Goal: Information Seeking & Learning: Learn about a topic

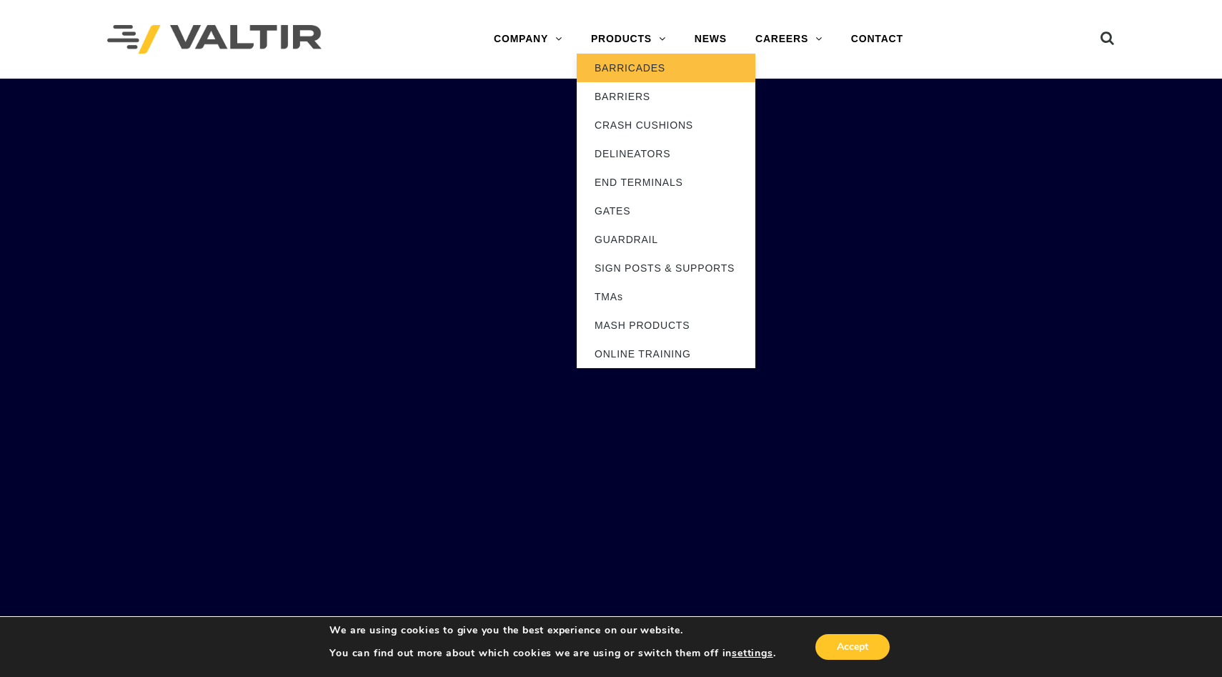
click at [645, 64] on link "BARRICADES" at bounding box center [666, 68] width 179 height 29
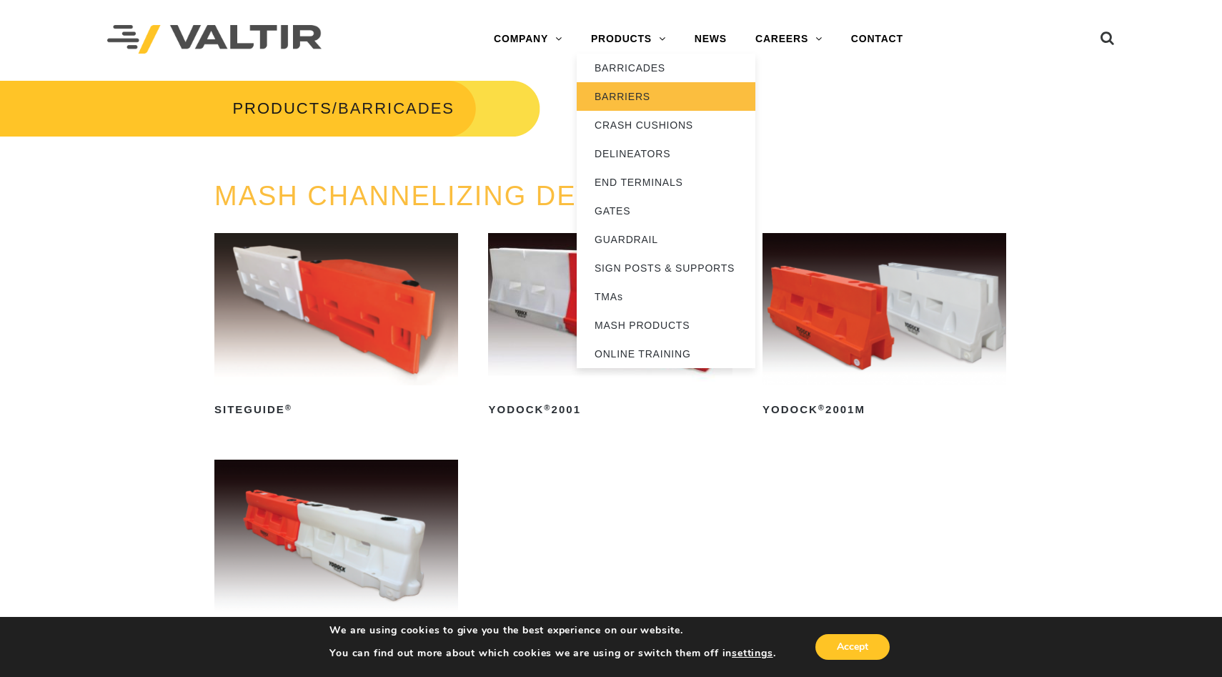
click at [629, 97] on link "BARRIERS" at bounding box center [666, 96] width 179 height 29
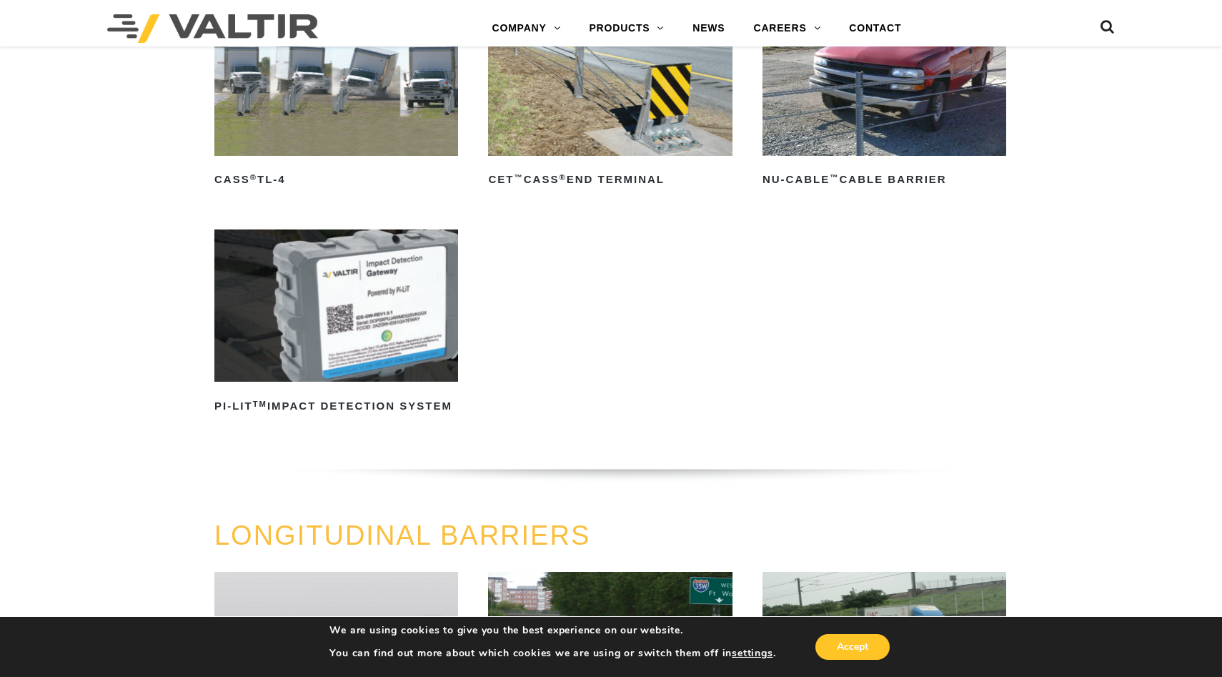
scroll to position [893, 0]
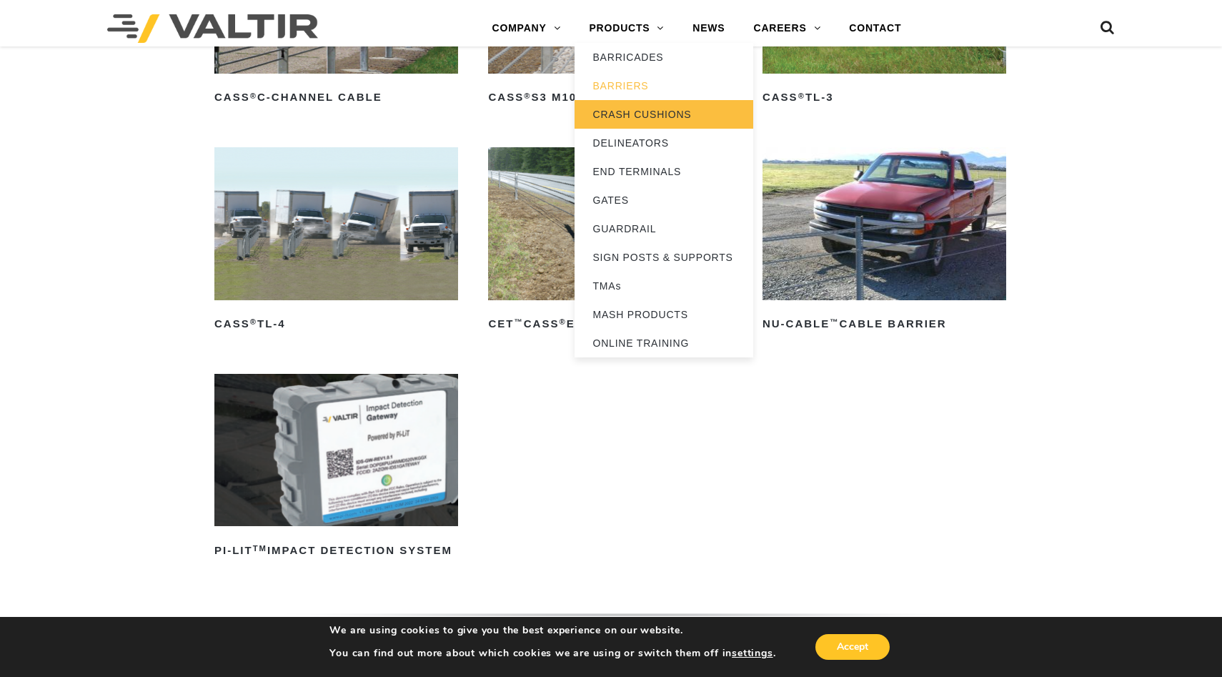
click at [638, 119] on link "CRASH CUSHIONS" at bounding box center [663, 114] width 179 height 29
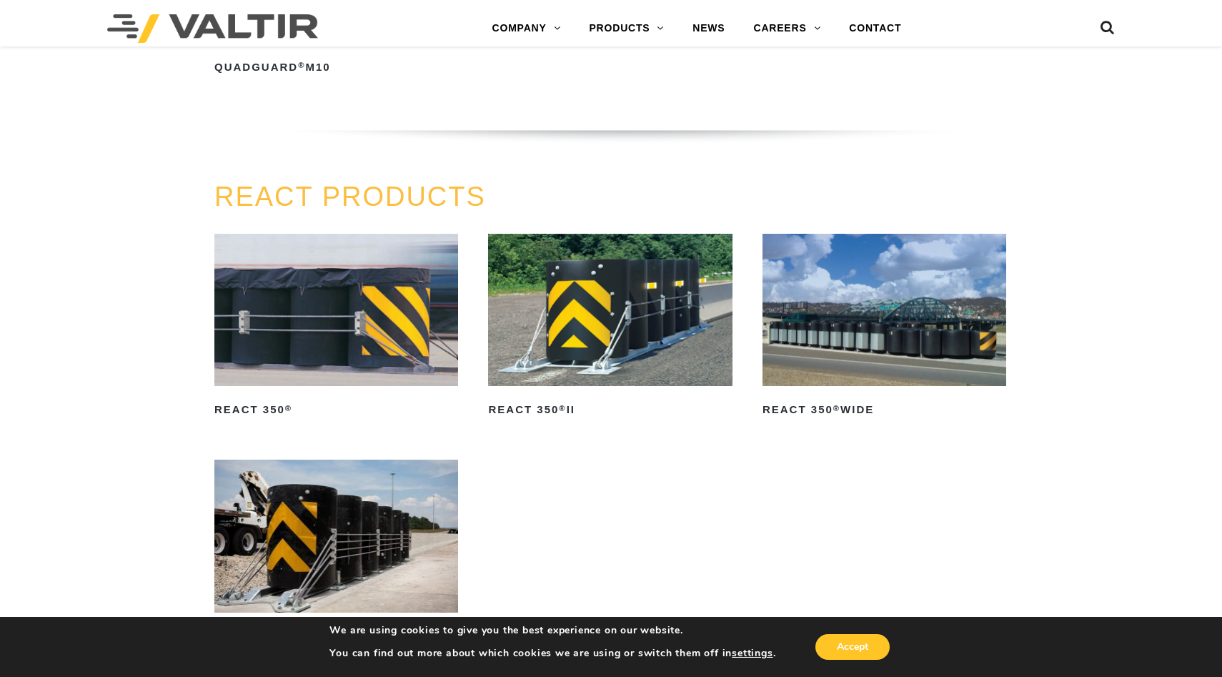
scroll to position [1642, 0]
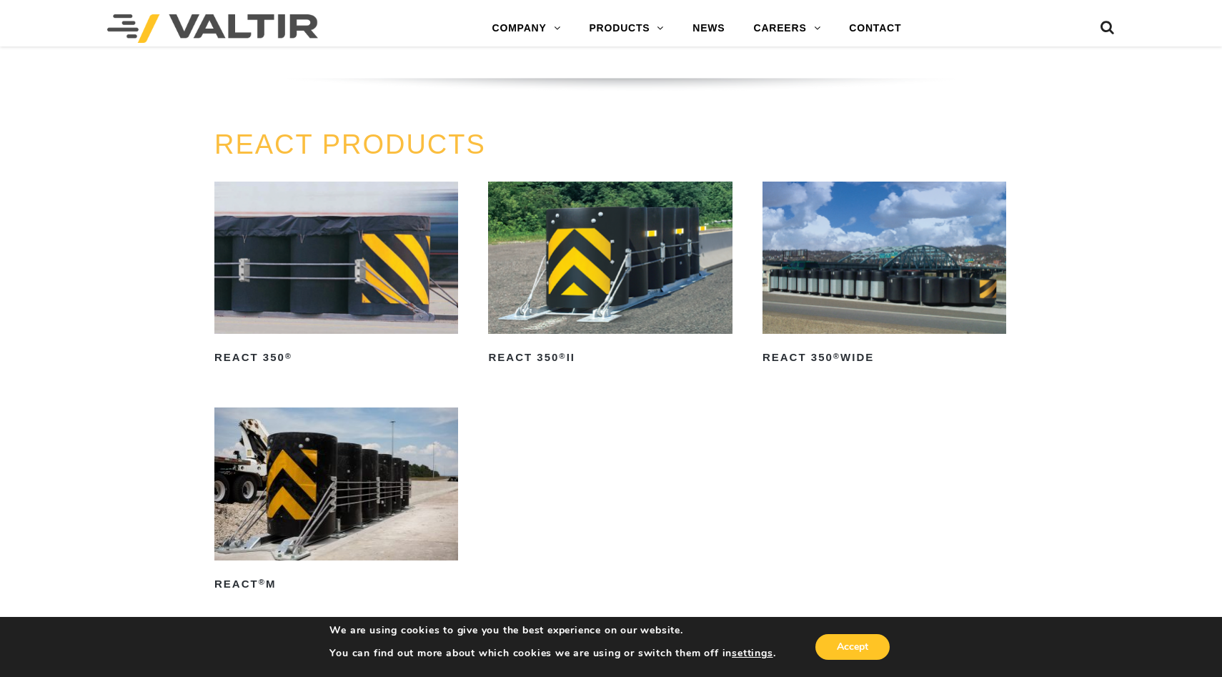
click at [314, 485] on img at bounding box center [336, 483] width 244 height 152
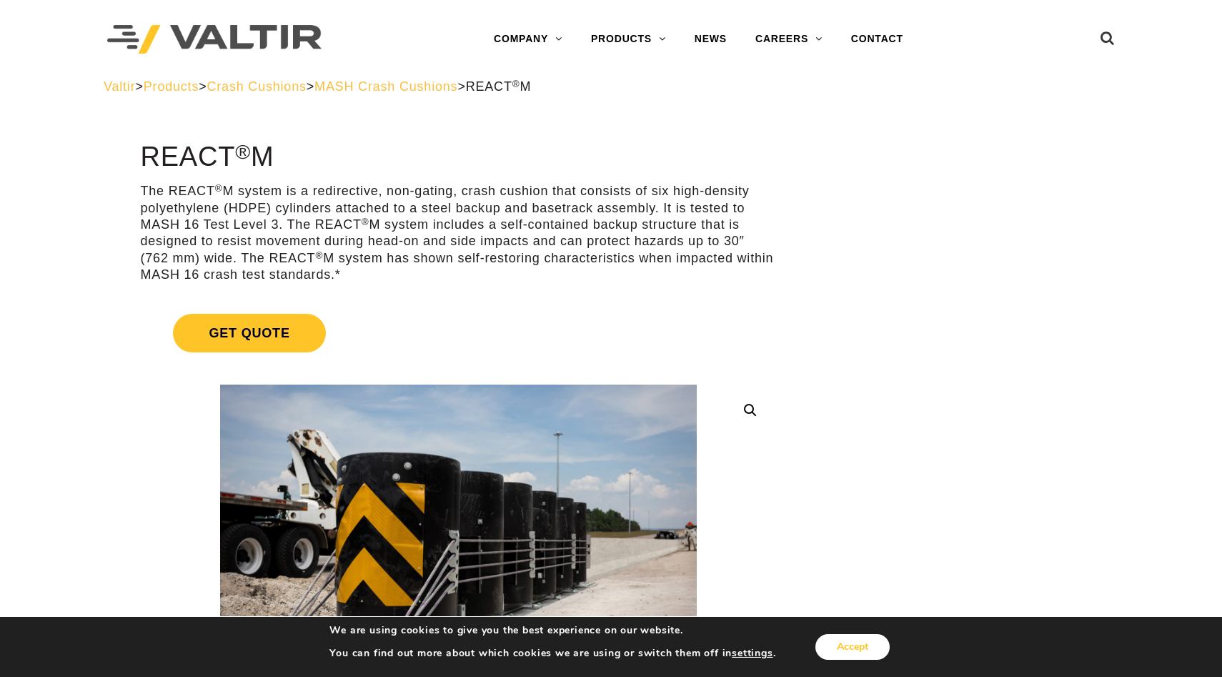
click at [824, 644] on button "Accept" at bounding box center [852, 647] width 74 height 26
